Goal: Check status: Check status

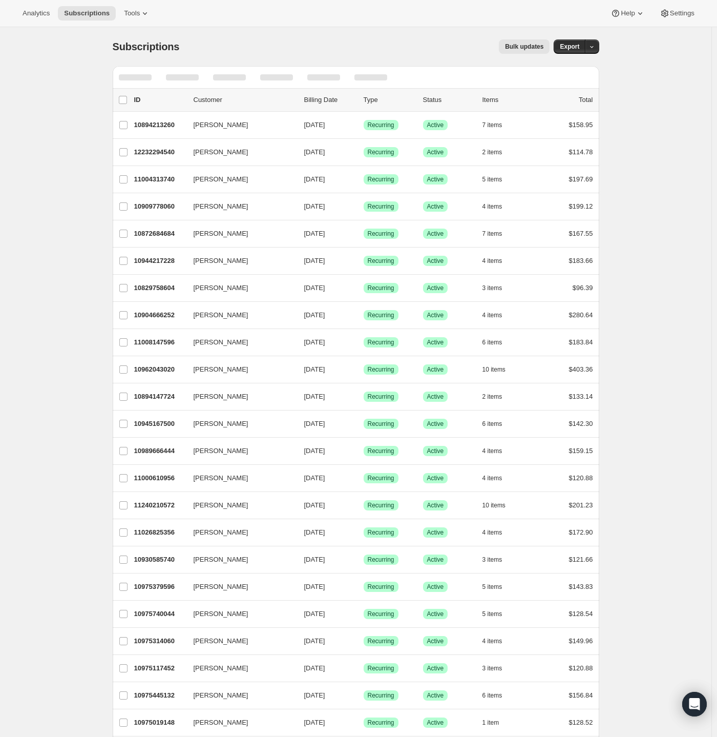
click at [407, 47] on div "Bulk updates" at bounding box center [371, 46] width 358 height 14
click at [546, 77] on icon "Search and filter results" at bounding box center [541, 77] width 10 height 10
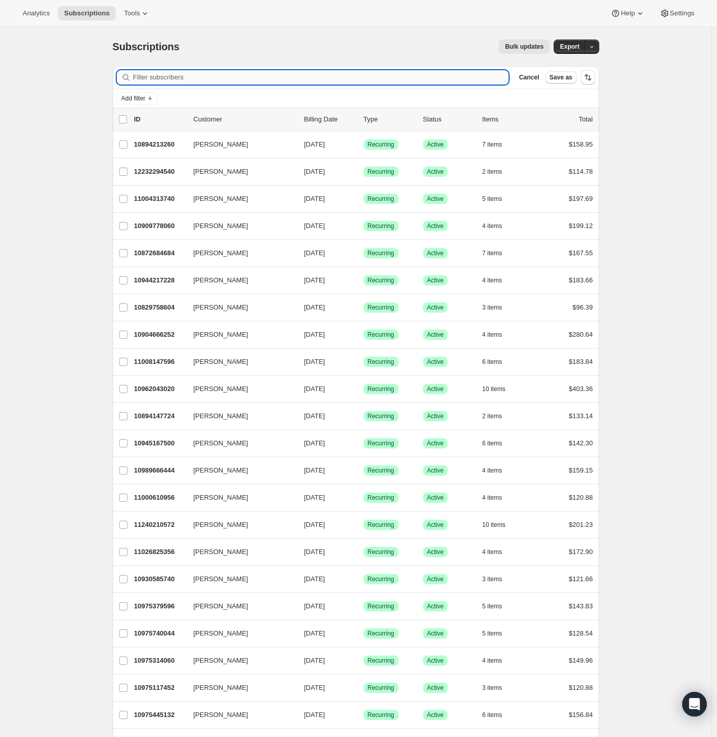
paste input "[EMAIL_ADDRESS][DOMAIN_NAME]"
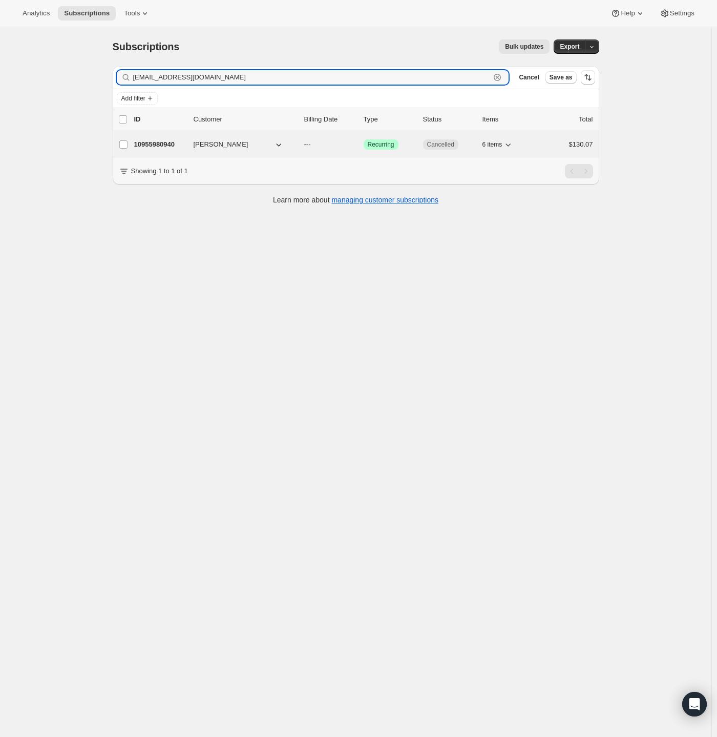
type input "[EMAIL_ADDRESS][DOMAIN_NAME]"
click at [166, 138] on div "10955980940 [PERSON_NAME] --- Success Recurring Cancelled 6 items $130.07" at bounding box center [363, 144] width 459 height 14
